Goal: Task Accomplishment & Management: Manage account settings

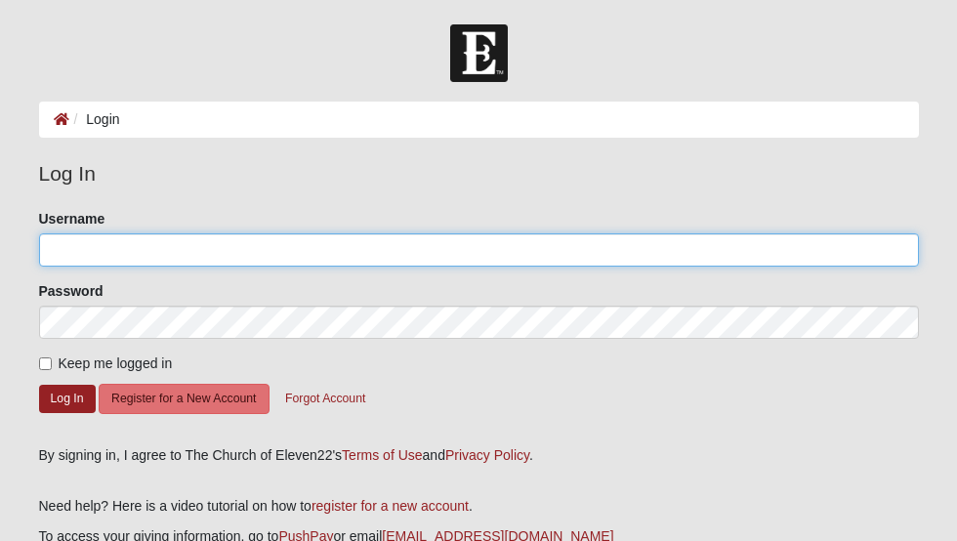
type input "keely.[PERSON_NAME]"
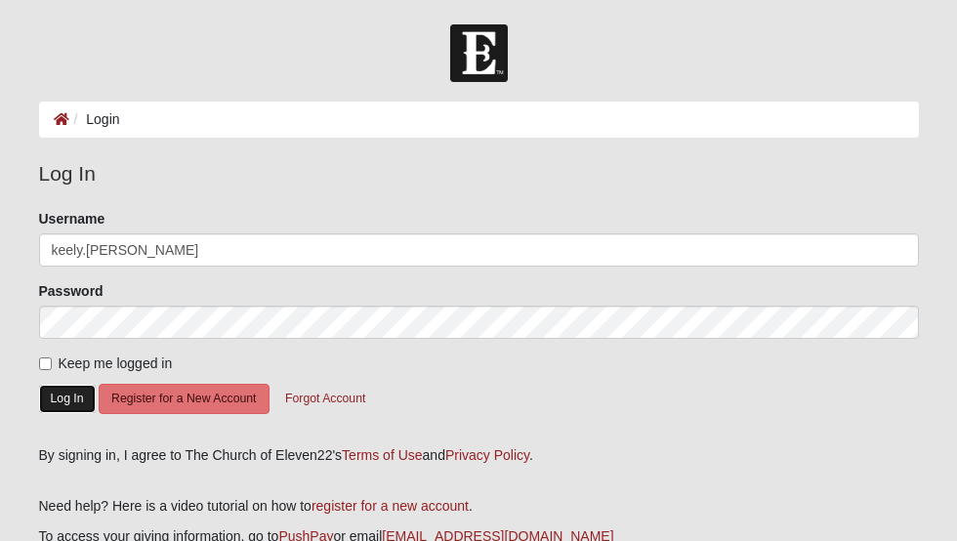
click at [70, 398] on button "Log In" at bounding box center [67, 399] width 57 height 28
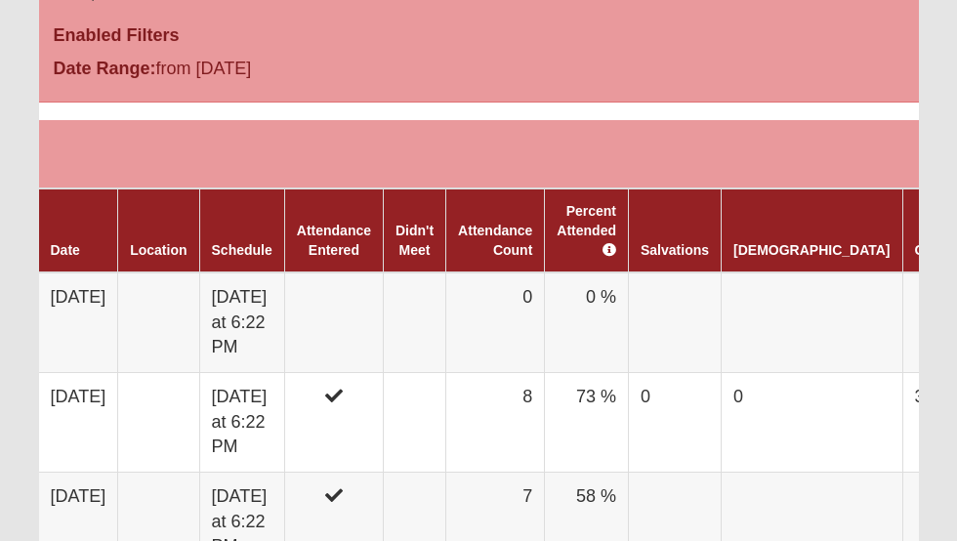
scroll to position [1133, 0]
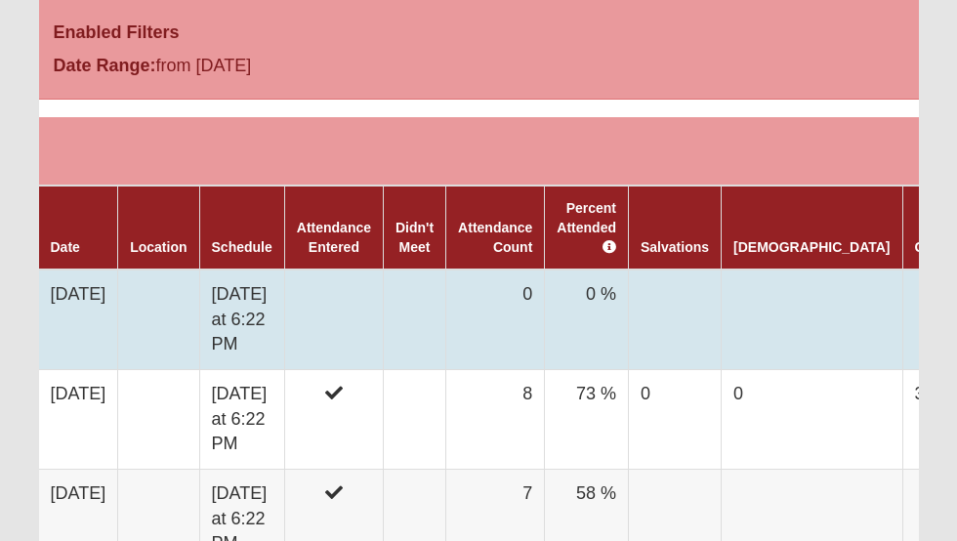
click at [107, 303] on td "[DATE]" at bounding box center [78, 319] width 79 height 101
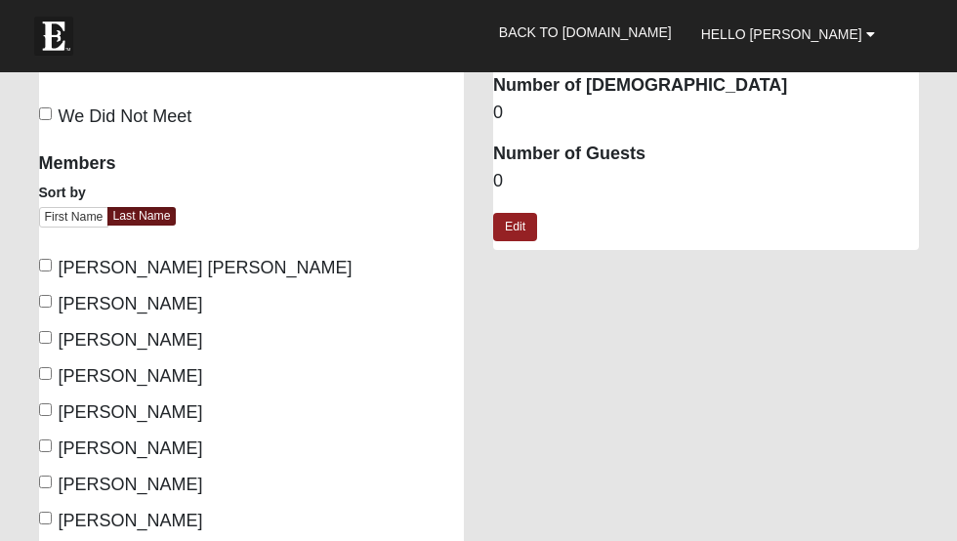
scroll to position [301, 0]
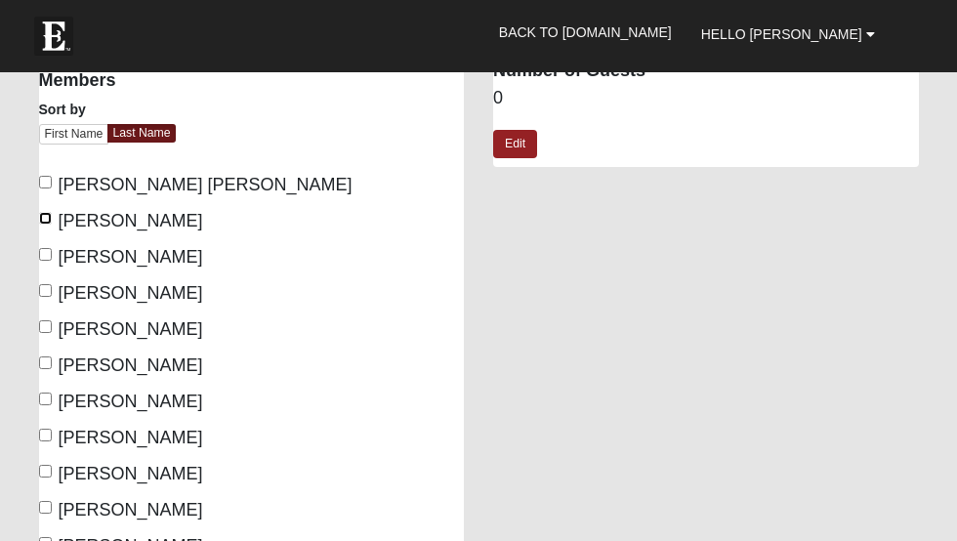
click at [47, 216] on input "Davis, Gary" at bounding box center [45, 218] width 13 height 13
checkbox input "true"
click at [44, 251] on input "Heath, Jeff" at bounding box center [45, 254] width 13 height 13
checkbox input "true"
click at [52, 282] on label "Heath, Stephanie" at bounding box center [121, 293] width 164 height 26
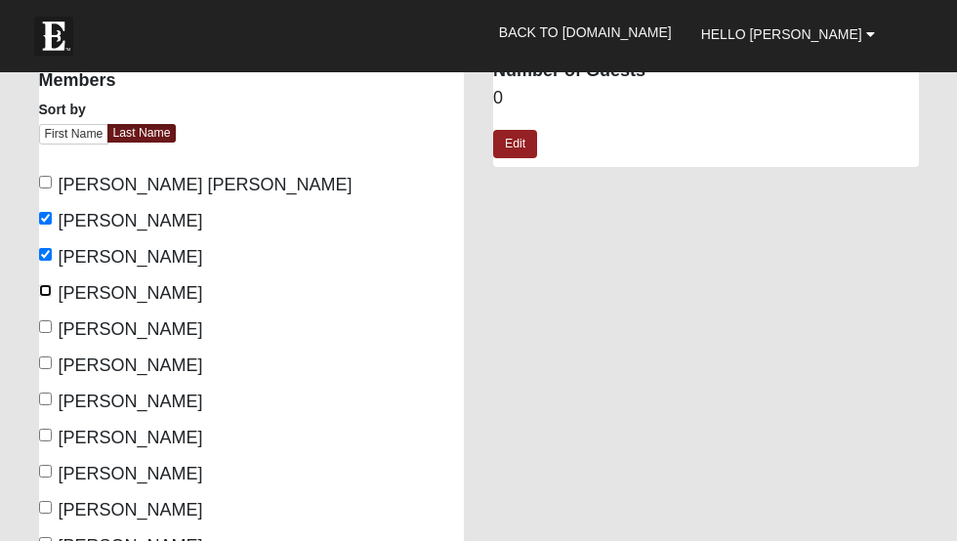
click at [52, 284] on input "Heath, Stephanie" at bounding box center [45, 290] width 13 height 13
checkbox input "true"
click at [51, 326] on label "McCauley, Susan" at bounding box center [121, 329] width 164 height 26
click at [51, 326] on input "McCauley, Susan" at bounding box center [45, 326] width 13 height 13
checkbox input "true"
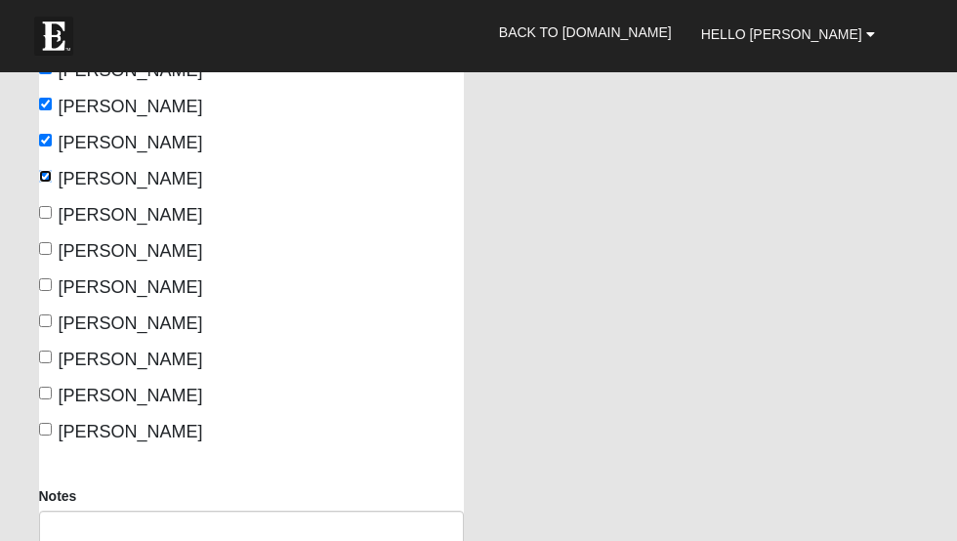
scroll to position [453, 0]
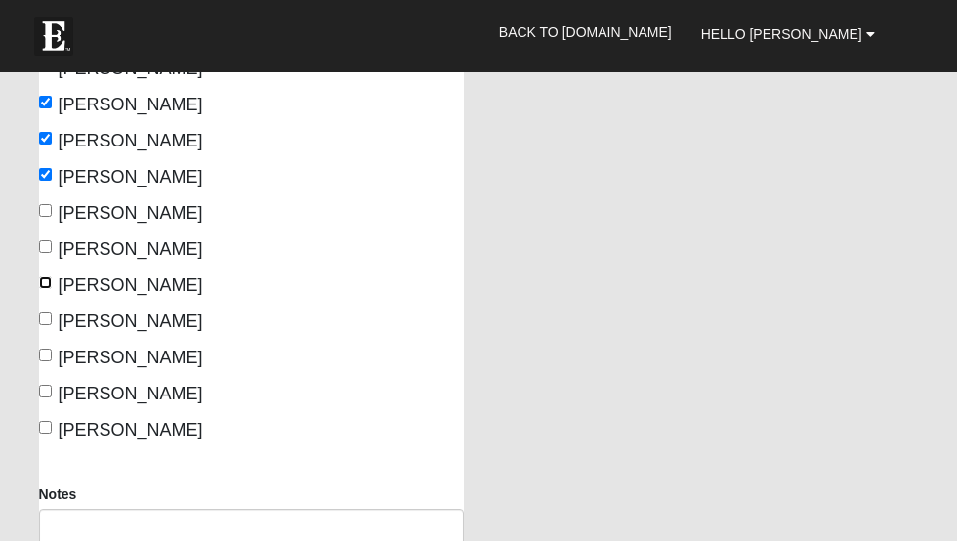
click at [47, 283] on input "Ricks, Keely" at bounding box center [45, 282] width 13 height 13
checkbox input "true"
click at [45, 322] on input "Ricks, Sean" at bounding box center [45, 318] width 13 height 13
checkbox input "true"
click at [47, 351] on input "Schroeder, Jeanne" at bounding box center [45, 355] width 13 height 13
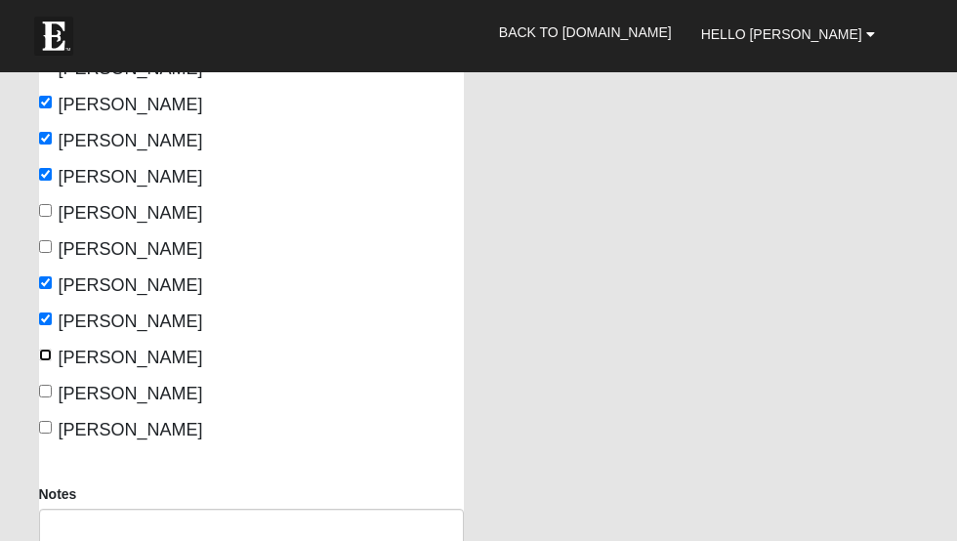
checkbox input "true"
click at [43, 386] on input "Szekely, Kevin" at bounding box center [45, 391] width 13 height 13
checkbox input "true"
click at [49, 430] on input "Szekely, Marilyn" at bounding box center [45, 427] width 13 height 13
checkbox input "true"
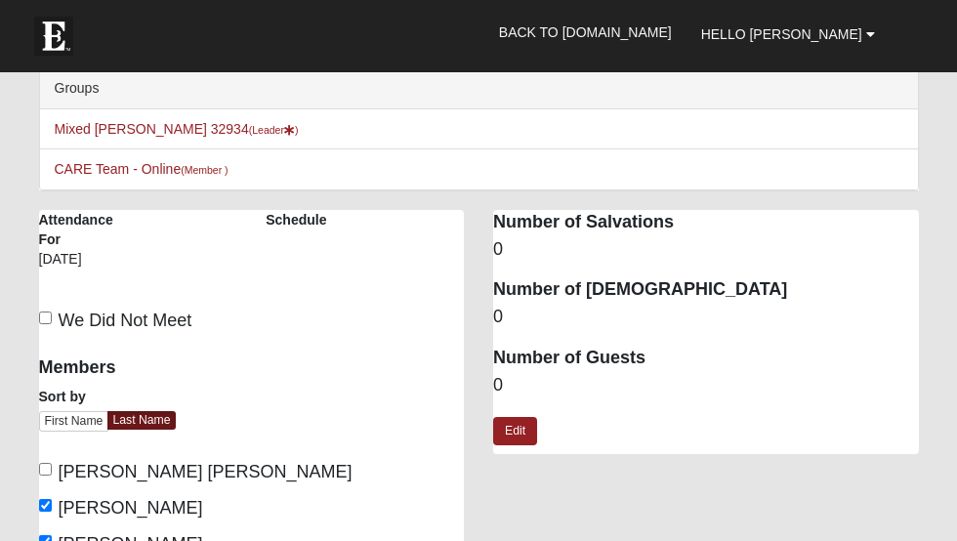
scroll to position [0, 0]
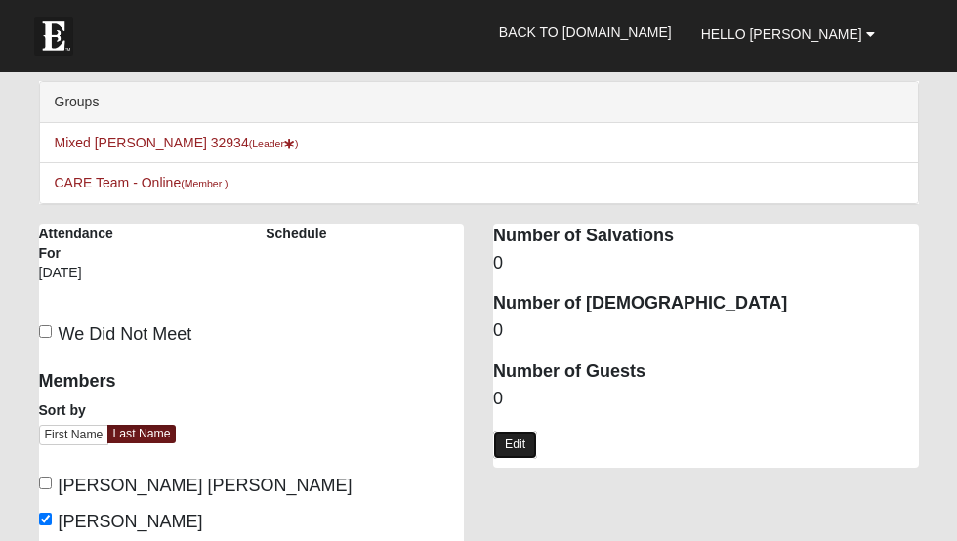
click at [513, 443] on link "Edit" at bounding box center [515, 445] width 44 height 28
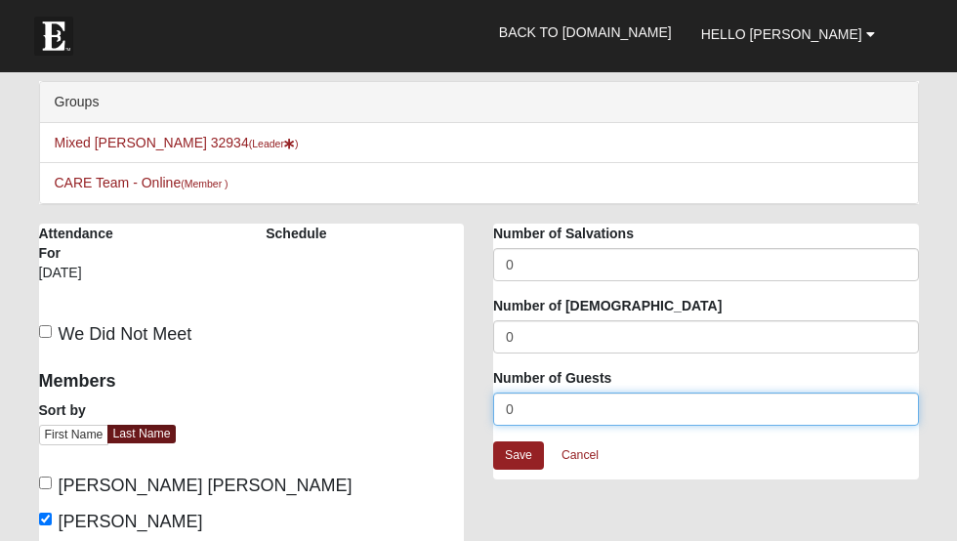
click at [541, 401] on input "0" at bounding box center [706, 408] width 426 height 33
type input "3"
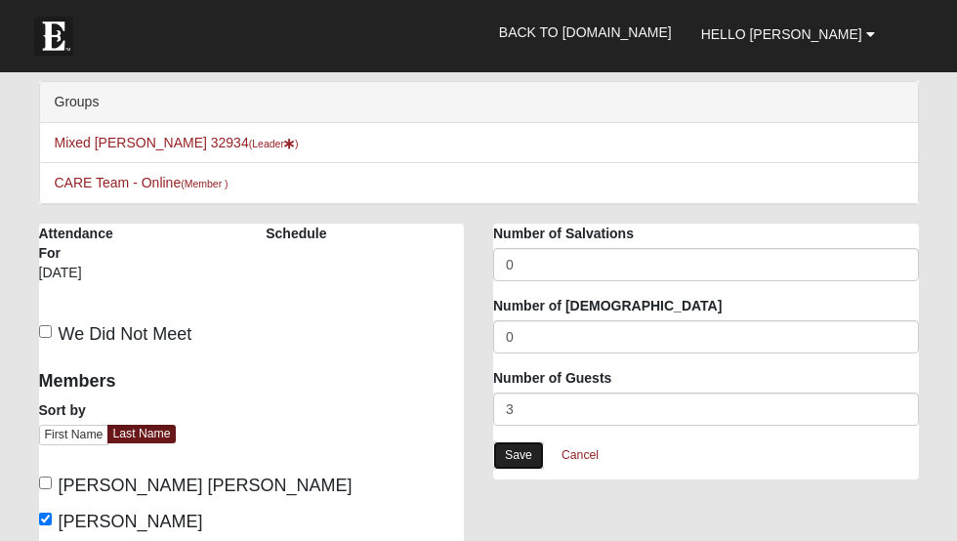
click at [522, 448] on link "Save" at bounding box center [518, 455] width 51 height 28
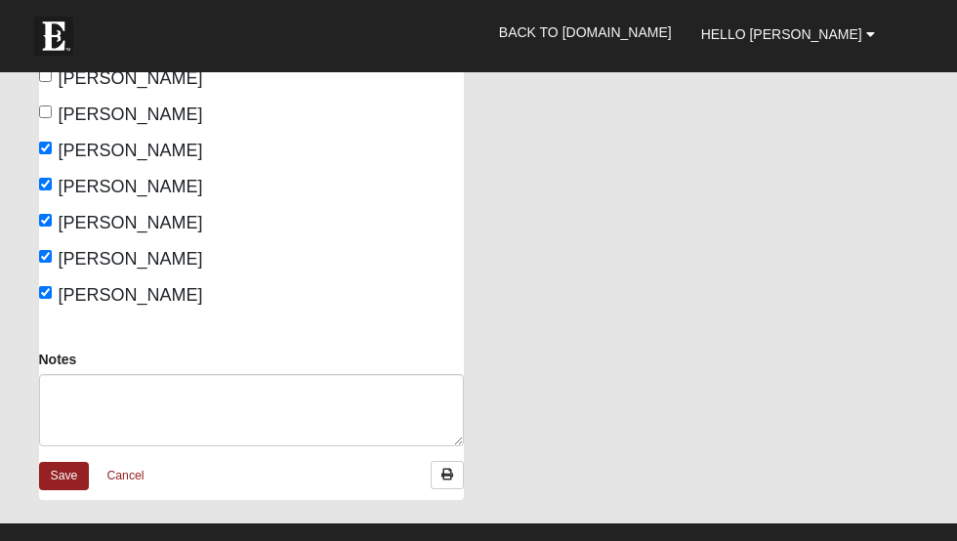
scroll to position [588, 0]
click at [48, 183] on input "Ricks, Sean" at bounding box center [45, 184] width 13 height 13
checkbox input "false"
click at [69, 475] on link "Save" at bounding box center [64, 476] width 51 height 28
